Goal: Information Seeking & Learning: Learn about a topic

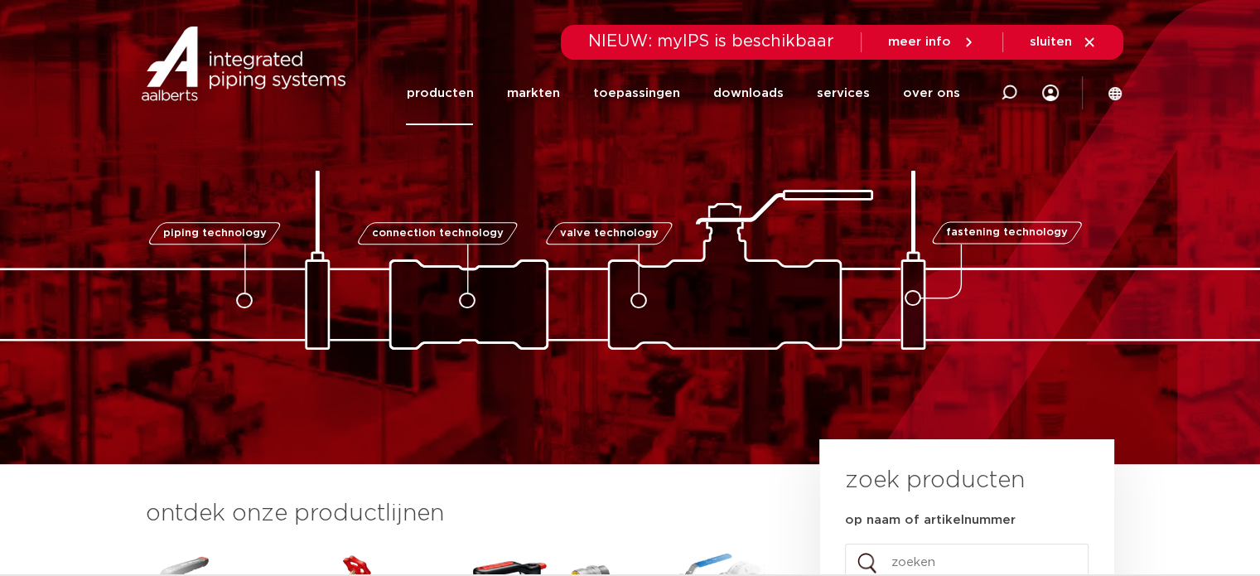
drag, startPoint x: 0, startPoint y: 0, endPoint x: 450, endPoint y: 102, distance: 461.2
click at [450, 102] on link "producten" at bounding box center [439, 93] width 67 height 64
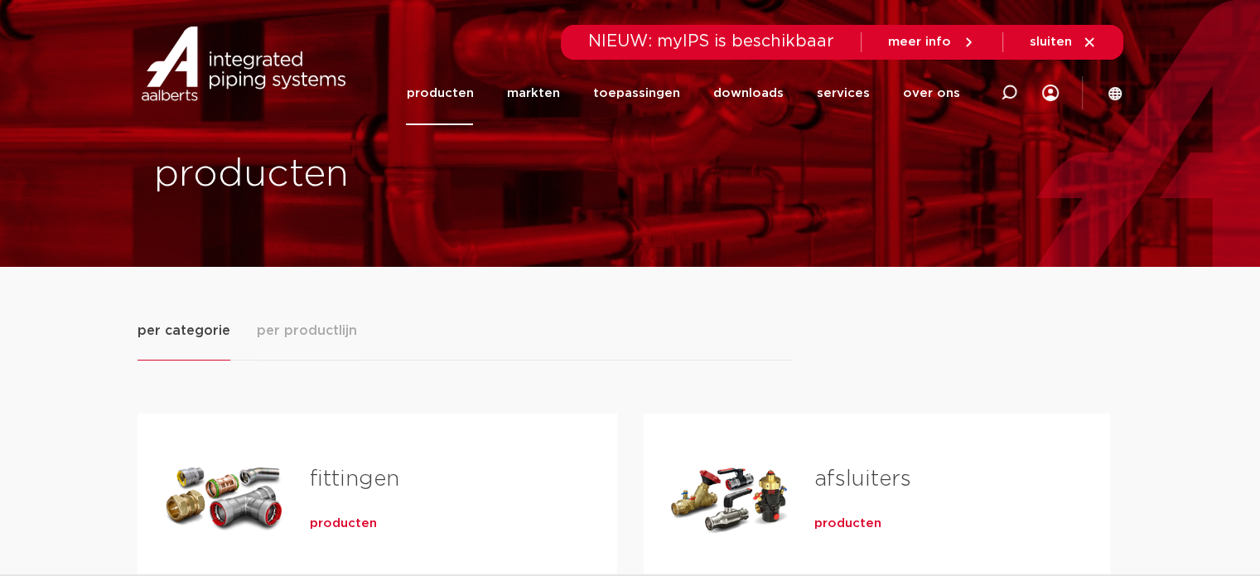
click at [318, 336] on span "per productlijn" at bounding box center [307, 331] width 100 height 20
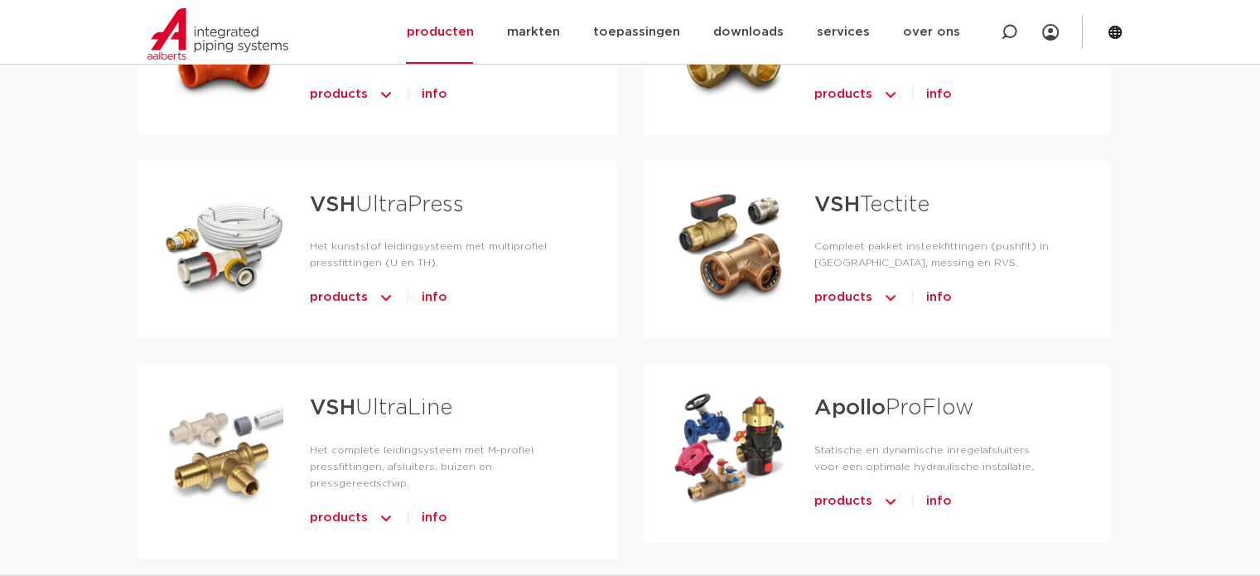
scroll to position [911, 0]
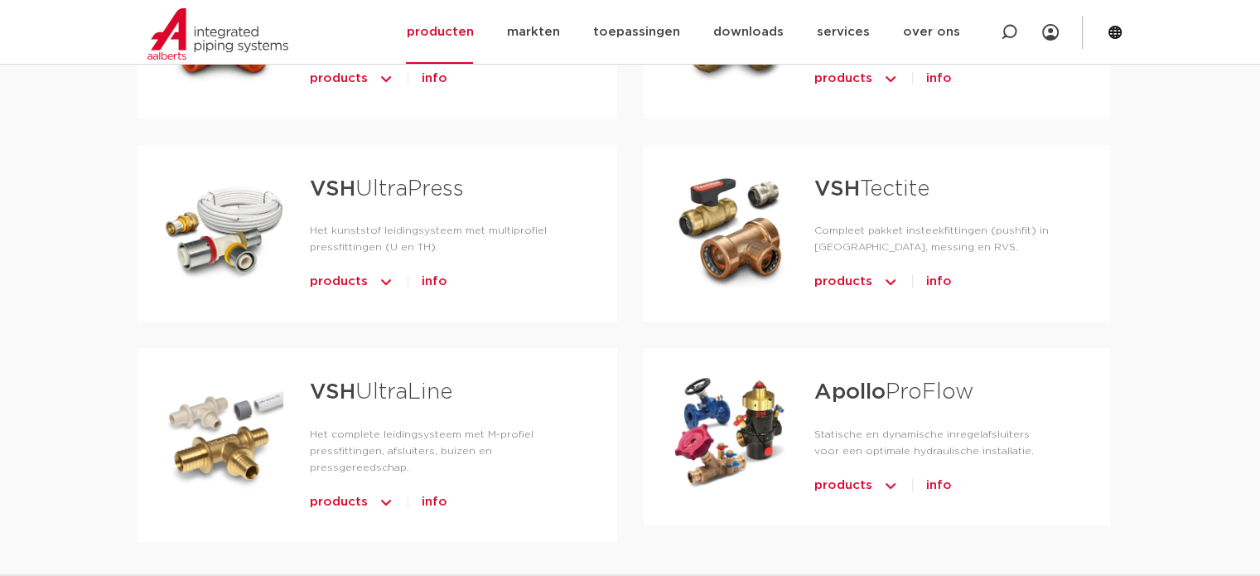
click at [855, 390] on strong "Apollo" at bounding box center [849, 392] width 71 height 22
